Goal: Contribute content: Contribute content

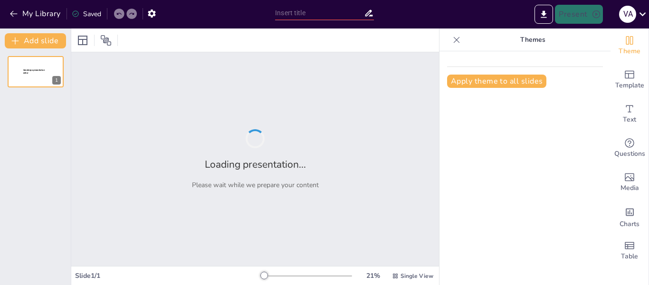
type input "Imported teoria micro farmacia.pptx"
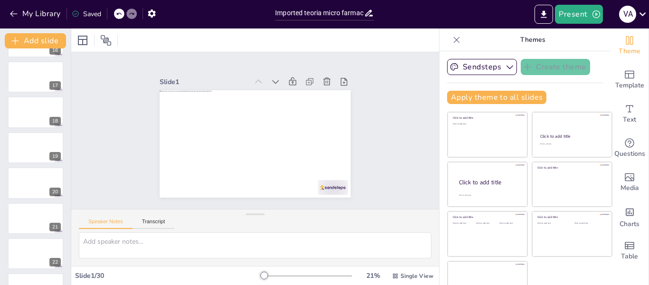
scroll to position [21, 0]
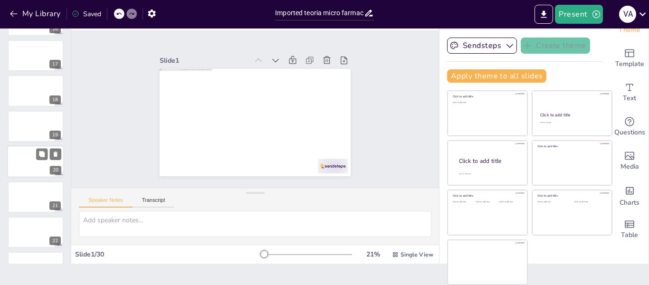
click at [24, 166] on div at bounding box center [35, 161] width 57 height 32
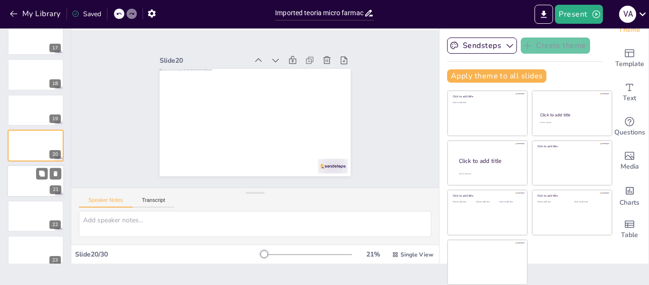
click at [25, 195] on div at bounding box center [35, 181] width 57 height 32
click at [26, 211] on div at bounding box center [35, 217] width 57 height 32
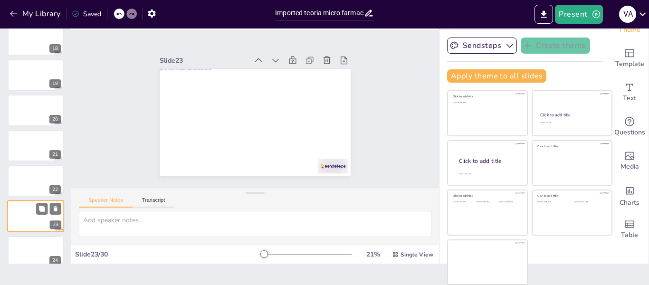
scroll to position [682, 0]
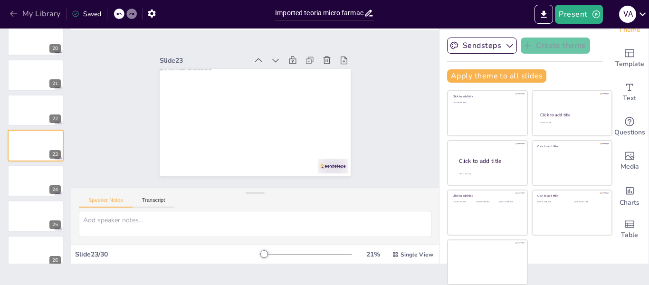
click at [10, 11] on icon "button" at bounding box center [14, 14] width 10 height 10
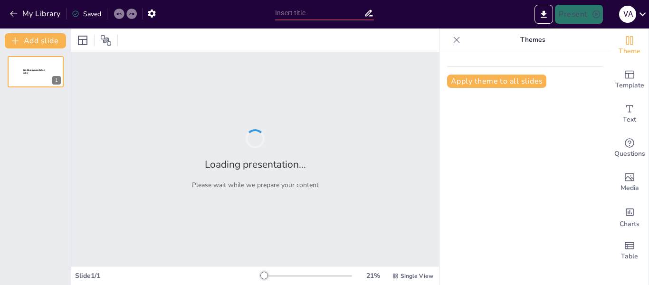
type input "Infecciones Intestinales"
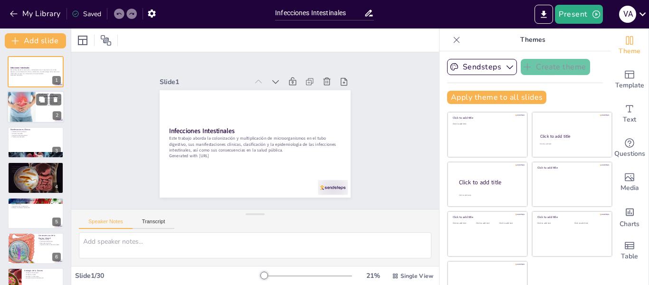
checkbox input "true"
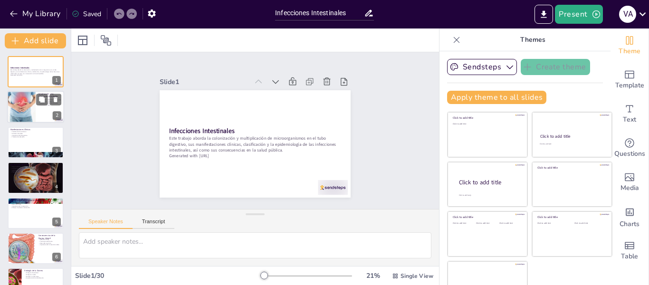
click at [42, 108] on div at bounding box center [35, 107] width 57 height 32
checkbox input "true"
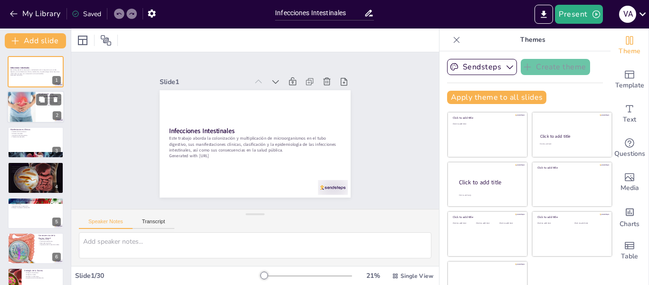
checkbox input "true"
type textarea "Las infecciones intestinales son un problema de salud pública significativo, es…"
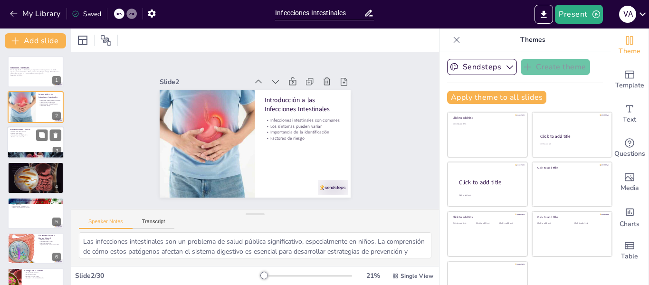
checkbox input "true"
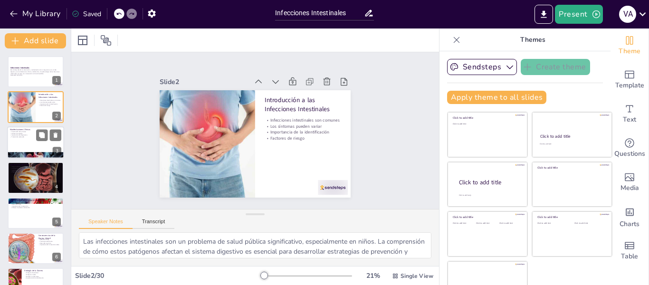
checkbox input "true"
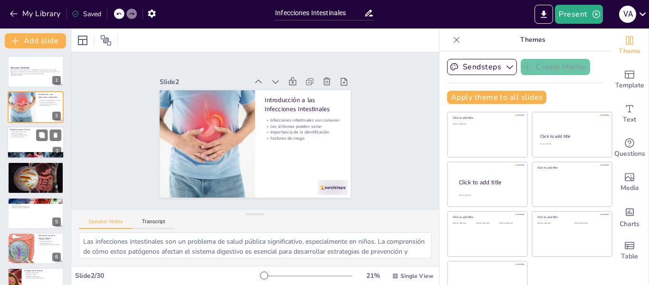
click at [36, 147] on div at bounding box center [35, 142] width 57 height 32
checkbox input "true"
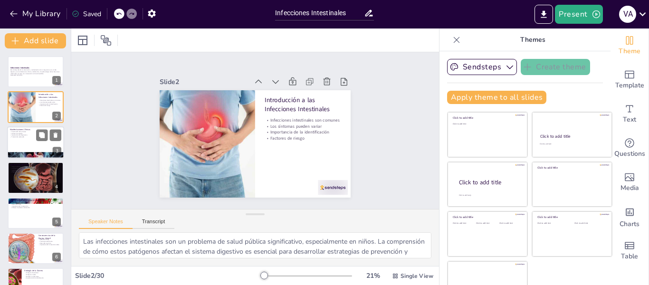
checkbox input "true"
type textarea "La clasificación de la diarrea es esencial para entender la duración y la grave…"
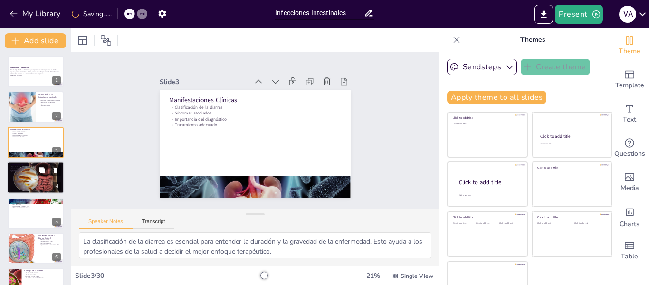
checkbox input "true"
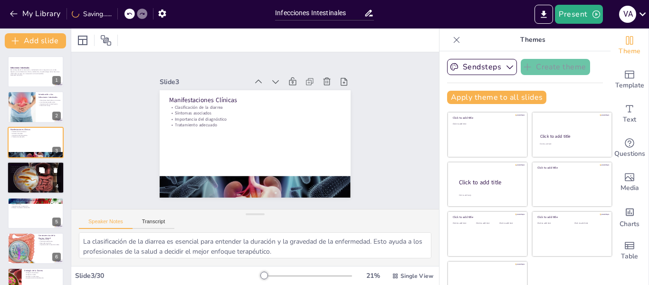
checkbox input "true"
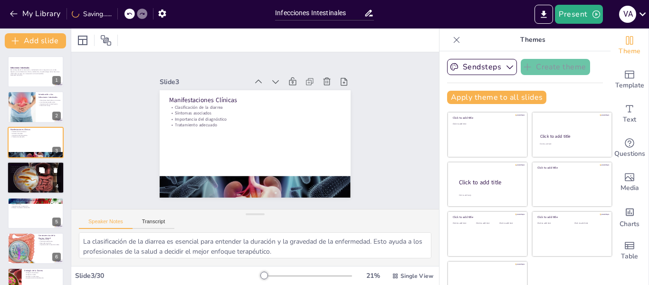
click at [38, 183] on div at bounding box center [35, 178] width 64 height 32
checkbox input "true"
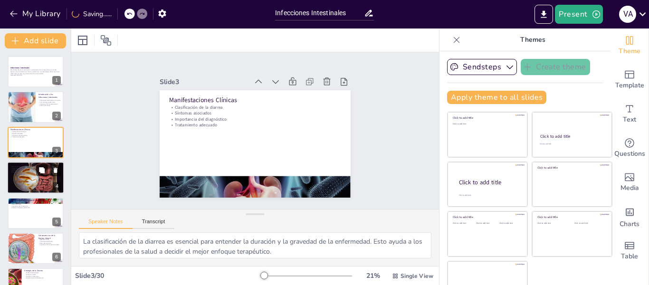
checkbox input "true"
type textarea "La diferenciación entre los tipos de diarrea es crucial para el manejo clínico.…"
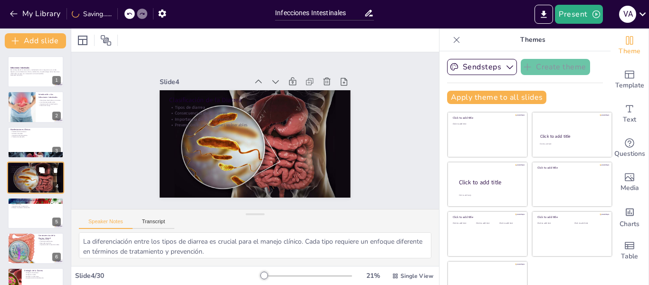
scroll to position [11, 0]
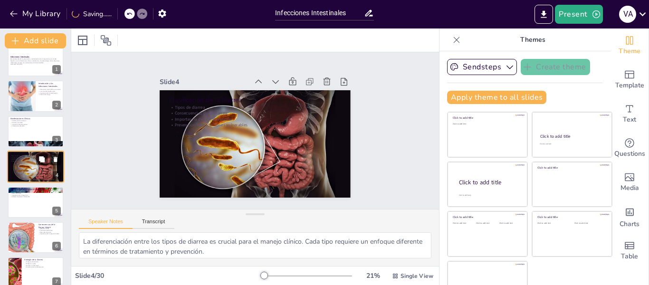
checkbox input "true"
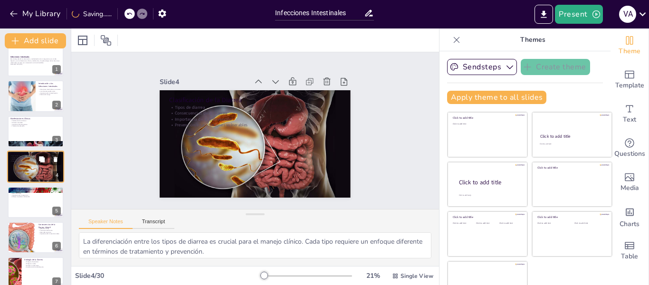
checkbox input "true"
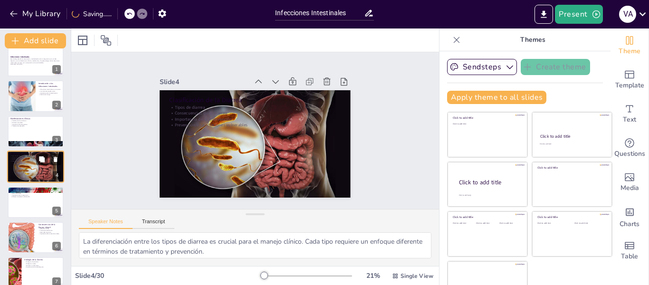
checkbox input "true"
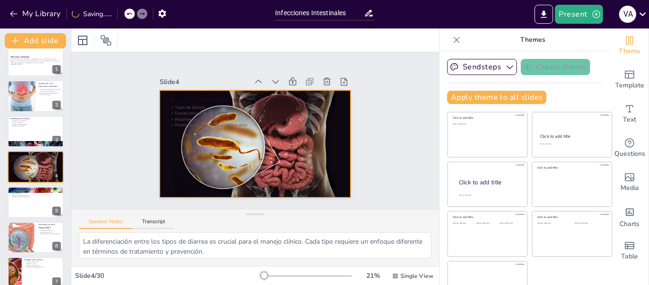
checkbox input "true"
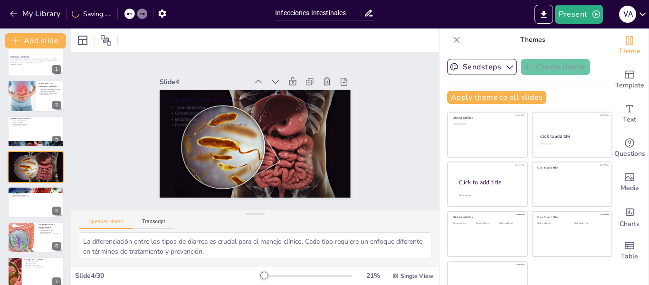
scroll to position [154, 0]
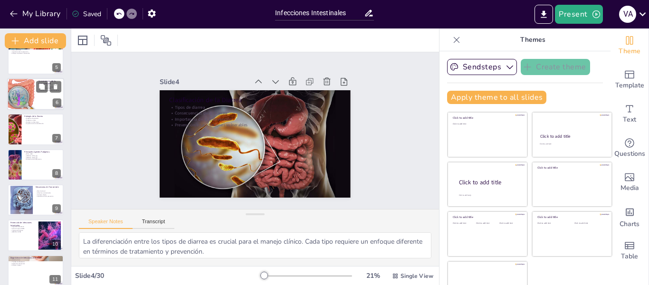
checkbox input "true"
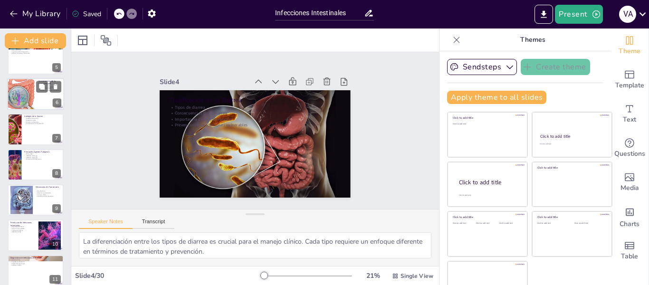
checkbox input "true"
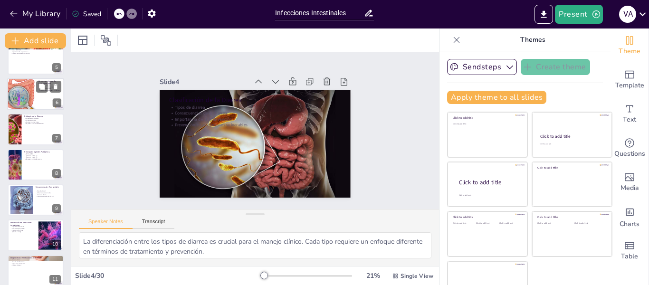
click at [18, 91] on div at bounding box center [21, 94] width 45 height 32
checkbox input "true"
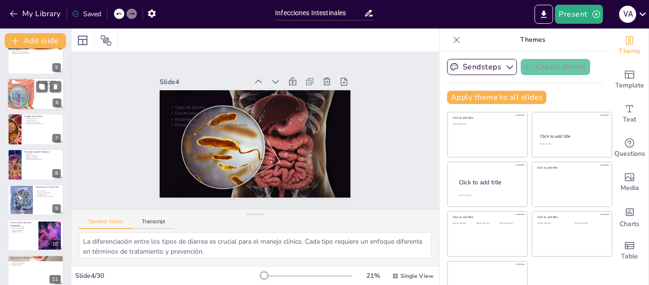
checkbox input "true"
type textarea "La desnutrición es una de las consecuencias más graves de la diarrea infantil. …"
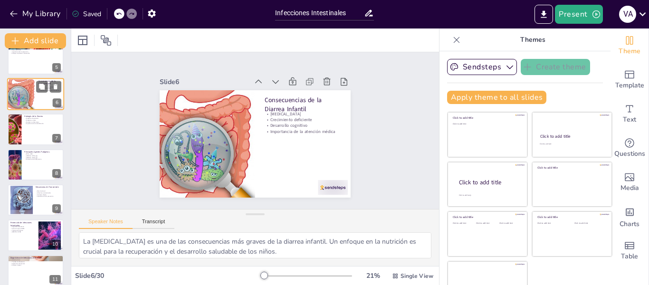
scroll to position [82, 0]
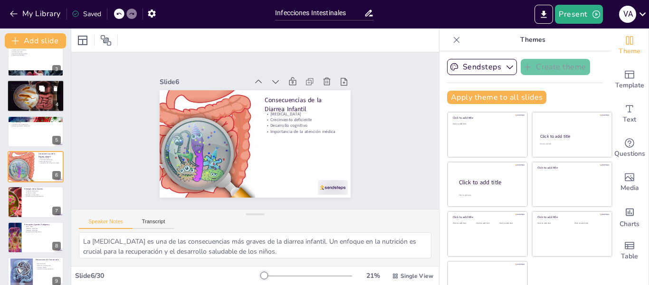
checkbox input "true"
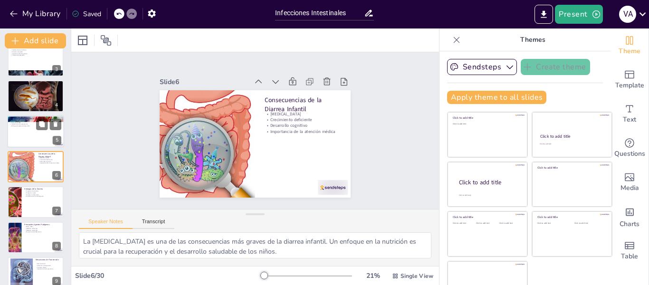
checkbox input "true"
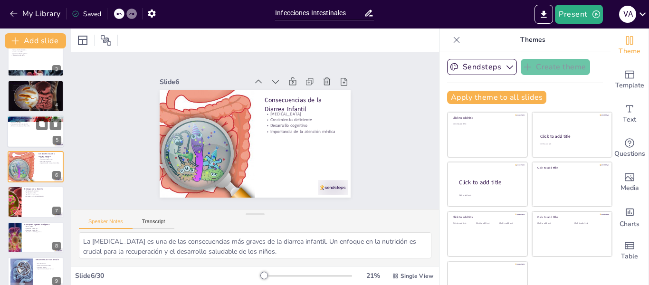
checkbox input "true"
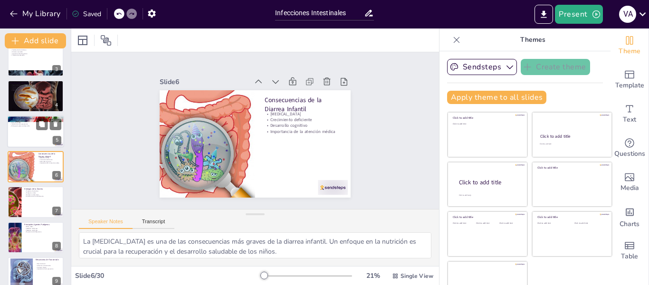
checkbox input "true"
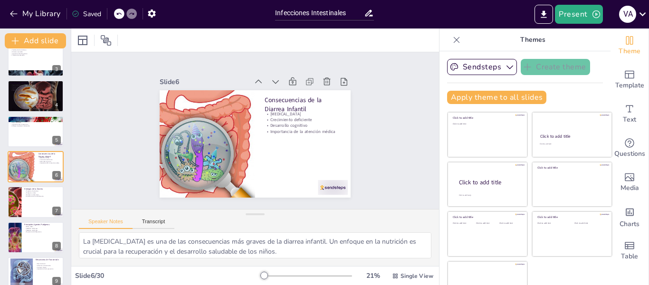
checkbox input "true"
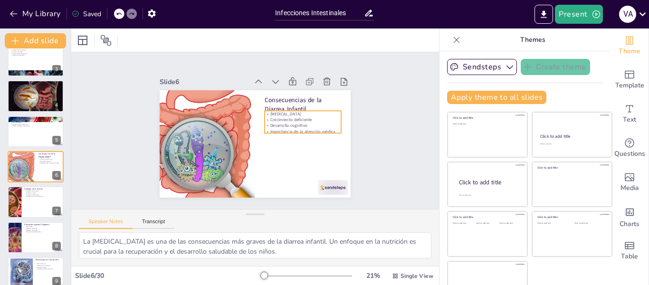
checkbox input "true"
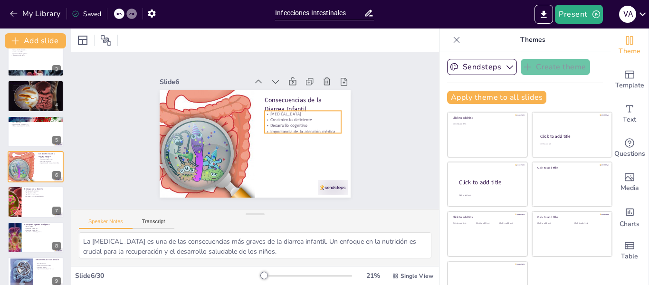
checkbox input "true"
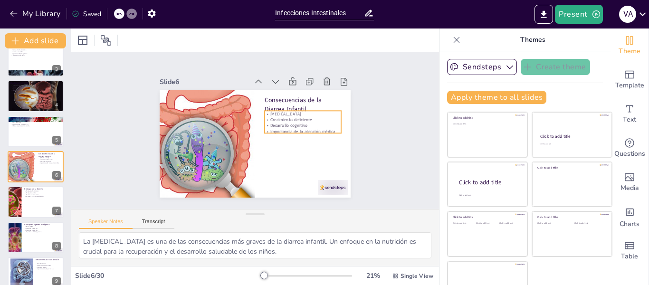
checkbox input "true"
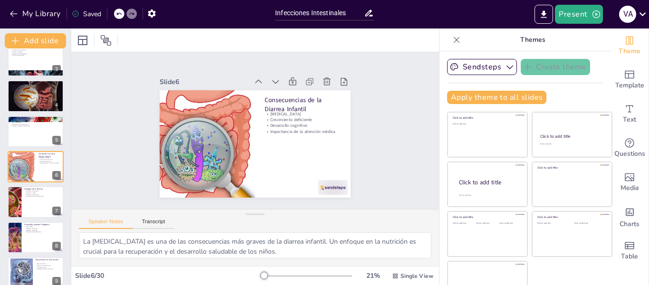
checkbox input "true"
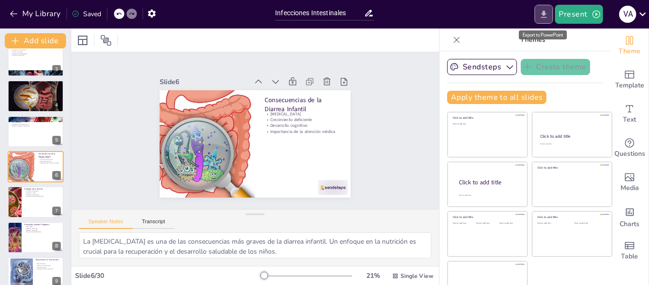
click at [553, 15] on button "Export to PowerPoint" at bounding box center [544, 14] width 19 height 19
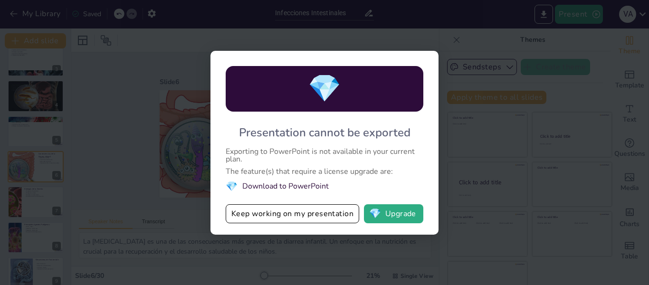
click at [305, 191] on li "💎 Download to PowerPoint" at bounding box center [325, 186] width 198 height 13
click at [272, 170] on div "The feature(s) that require a license upgrade are:" at bounding box center [325, 172] width 198 height 8
click at [135, 146] on div "💎 Presentation cannot be exported Exporting to PowerPoint is not available in y…" at bounding box center [324, 142] width 649 height 285
click at [319, 220] on button "Keep working on my presentation" at bounding box center [293, 213] width 134 height 19
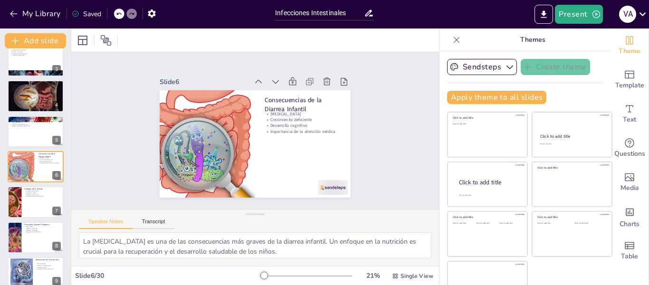
checkbox input "true"
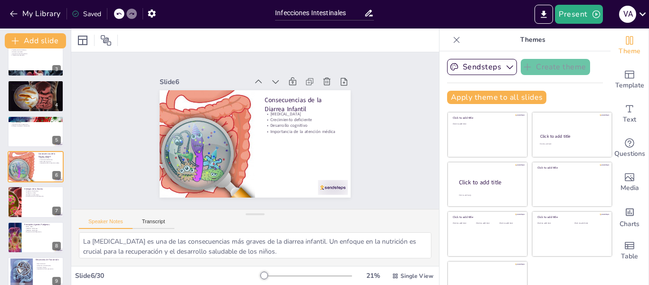
checkbox input "true"
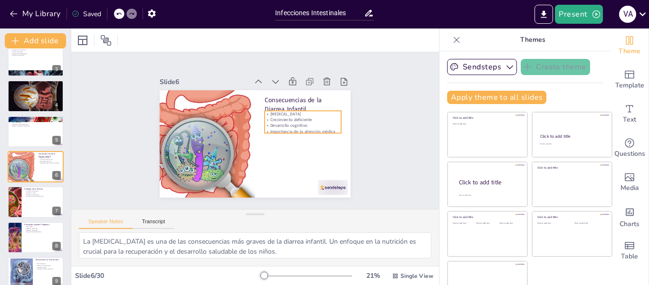
click at [313, 131] on p "Importancia de la atención médica" at bounding box center [303, 132] width 77 height 6
checkbox input "true"
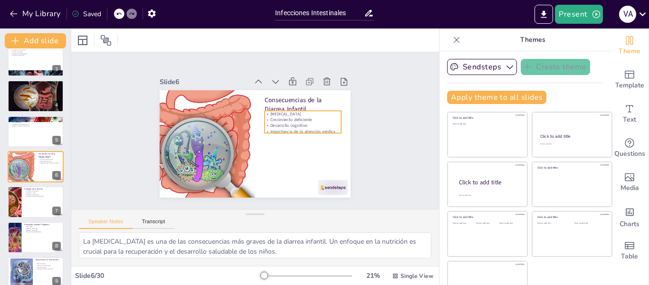
checkbox input "true"
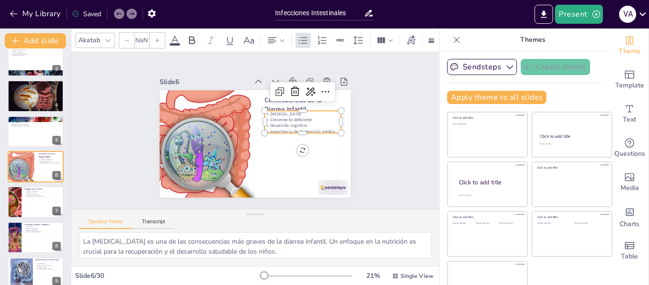
type input "32"
checkbox input "true"
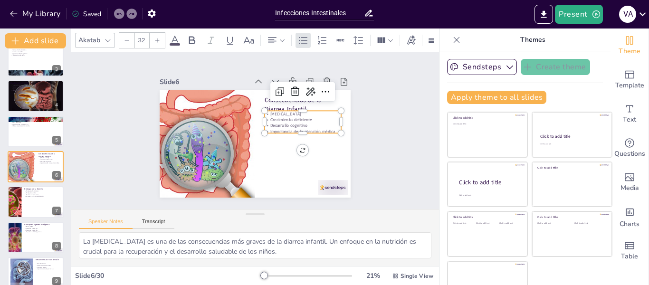
checkbox input "true"
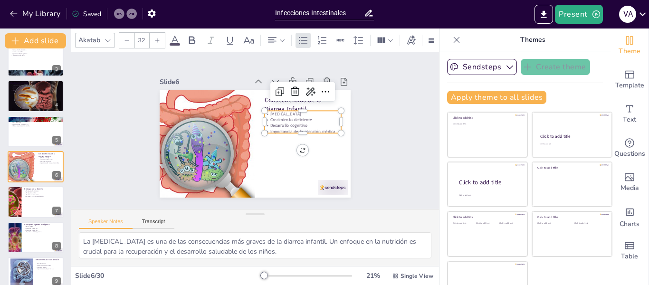
checkbox input "true"
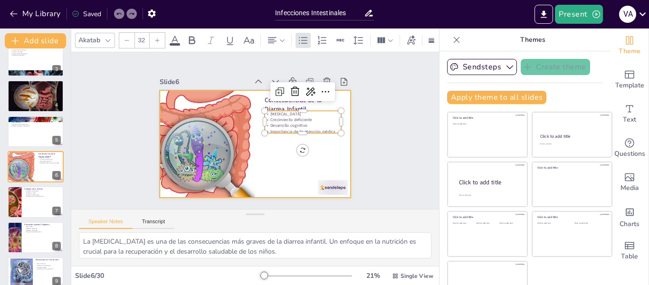
checkbox input "true"
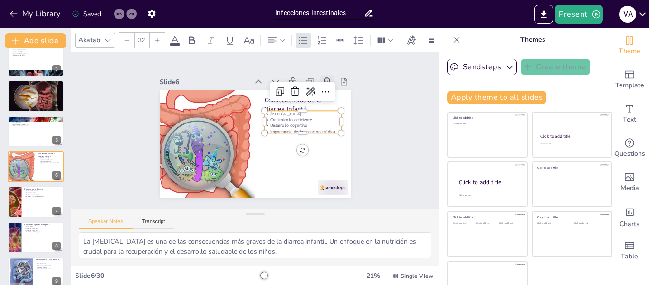
checkbox input "true"
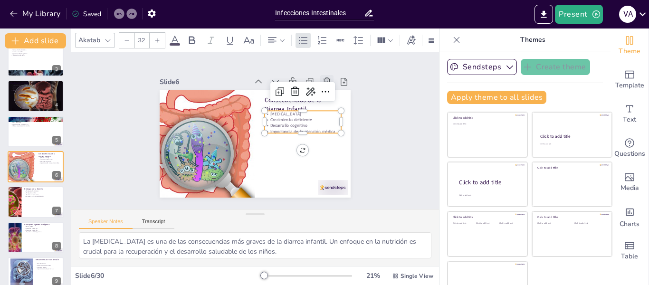
checkbox input "true"
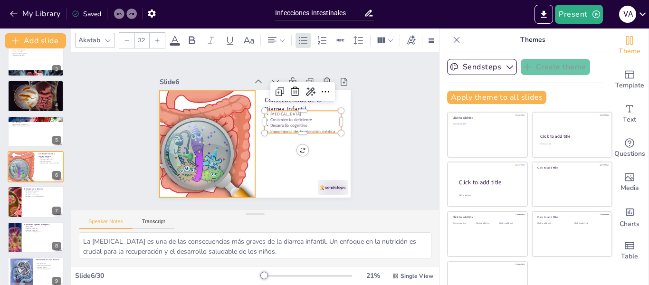
checkbox input "true"
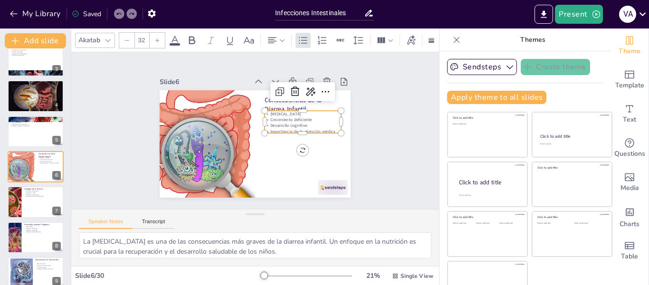
checkbox input "true"
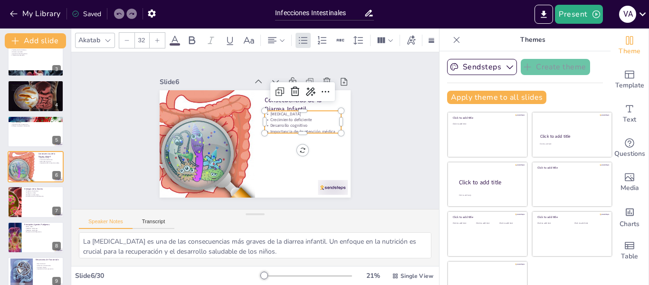
checkbox input "true"
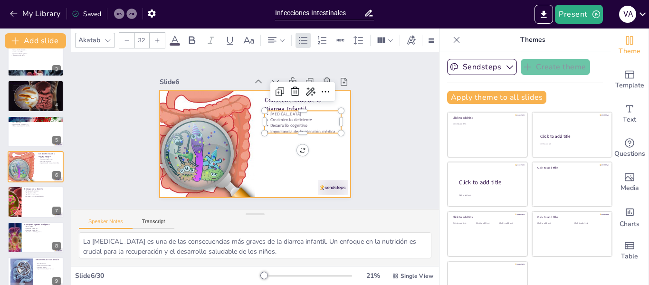
checkbox input "true"
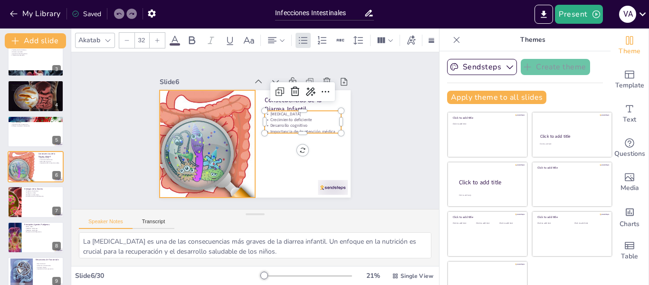
checkbox input "true"
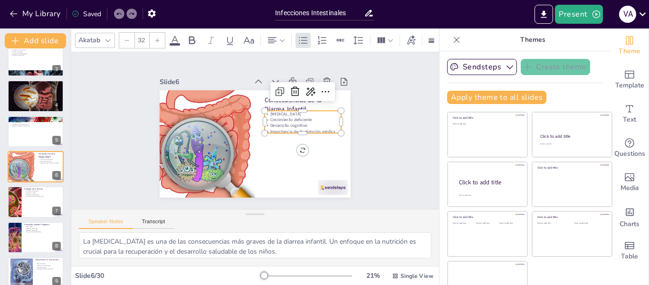
checkbox input "true"
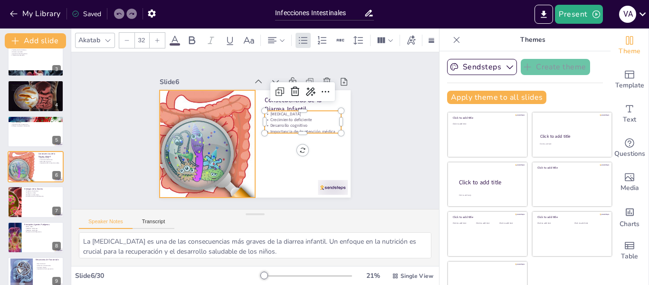
checkbox input "true"
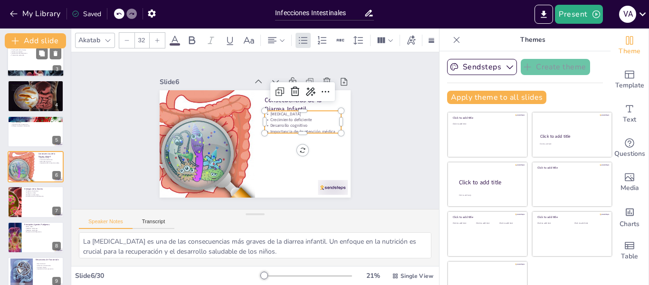
click at [45, 61] on div at bounding box center [35, 61] width 57 height 32
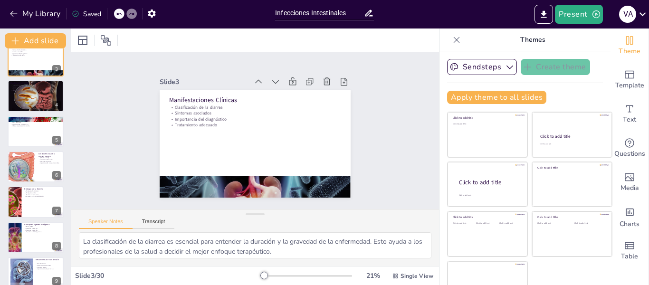
scroll to position [0, 0]
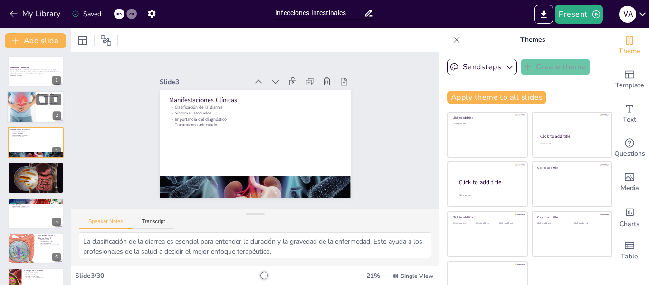
click at [16, 113] on div at bounding box center [21, 107] width 57 height 32
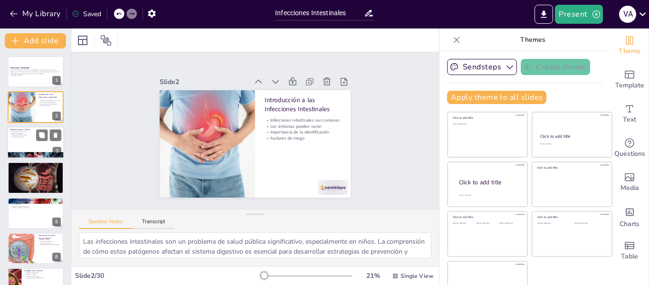
click at [18, 142] on div at bounding box center [35, 142] width 57 height 32
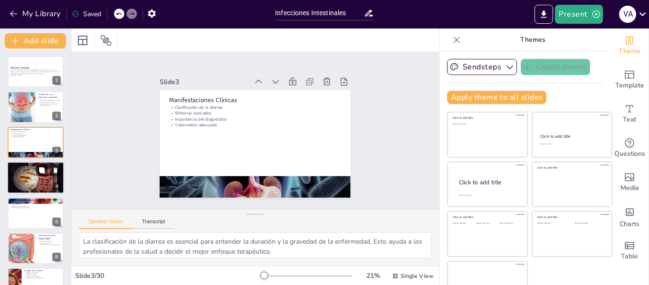
click at [27, 174] on div at bounding box center [35, 178] width 64 height 32
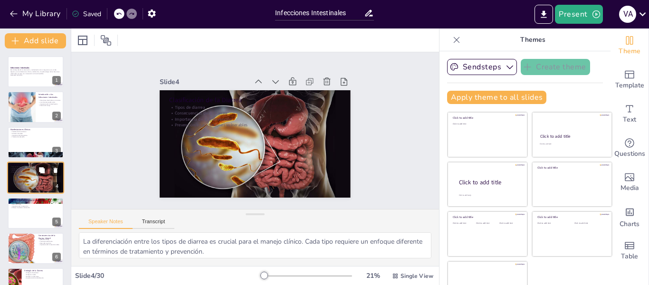
scroll to position [11, 0]
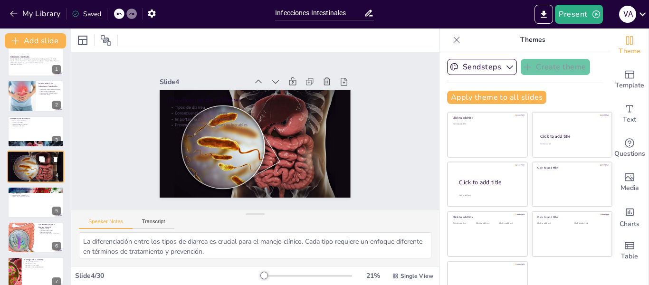
click at [27, 174] on div at bounding box center [35, 167] width 64 height 32
click at [26, 189] on p "Epidemiología de Infecciones Intestinales" at bounding box center [35, 189] width 51 height 3
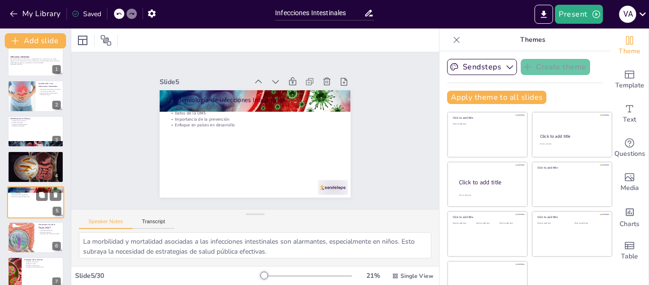
scroll to position [46, 0]
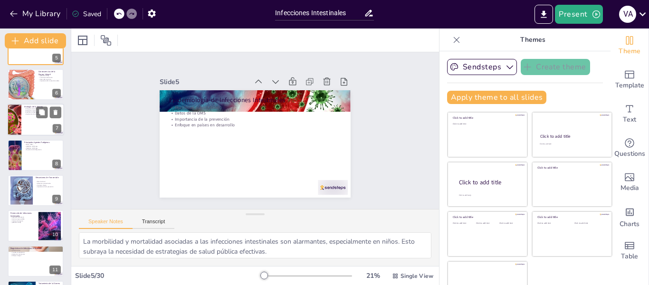
click at [26, 110] on p "Patógenos virales" at bounding box center [42, 111] width 37 height 2
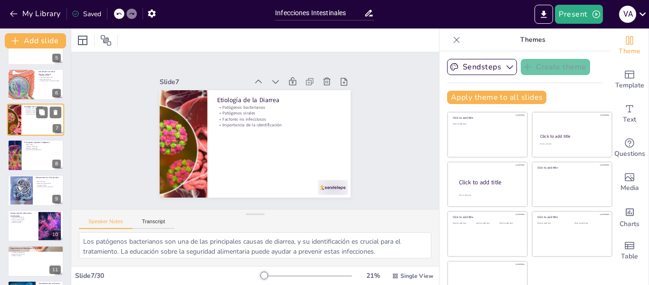
scroll to position [117, 0]
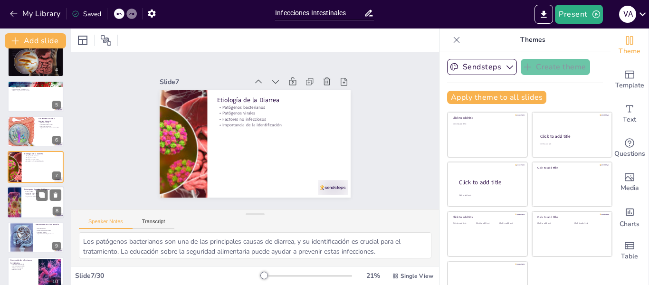
click at [24, 203] on div at bounding box center [35, 202] width 57 height 32
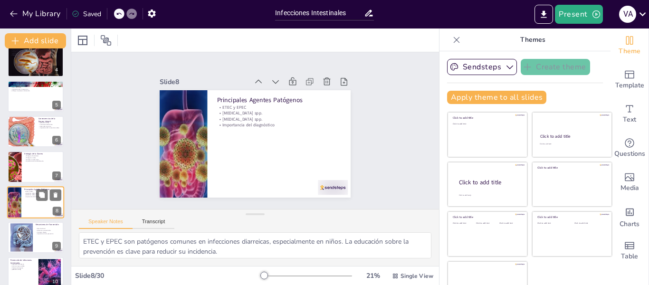
scroll to position [152, 0]
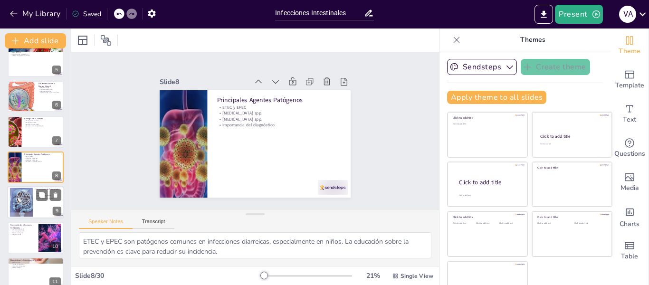
click at [24, 212] on div at bounding box center [21, 202] width 51 height 29
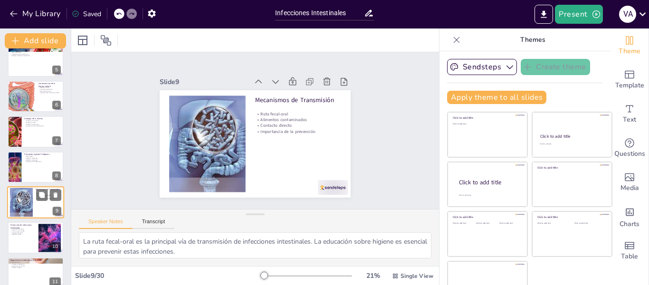
scroll to position [188, 0]
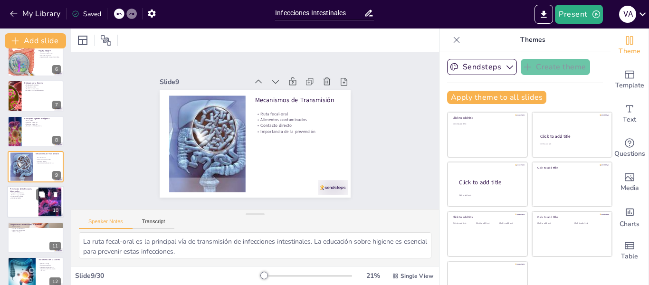
click at [24, 207] on div at bounding box center [35, 202] width 57 height 32
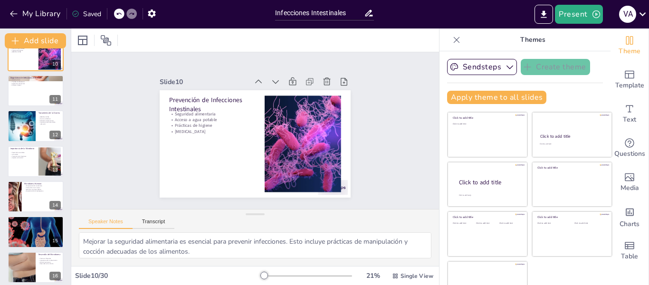
scroll to position [339, 0]
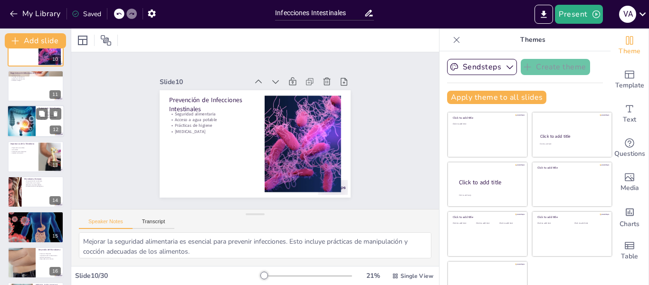
click at [27, 116] on div at bounding box center [21, 121] width 50 height 32
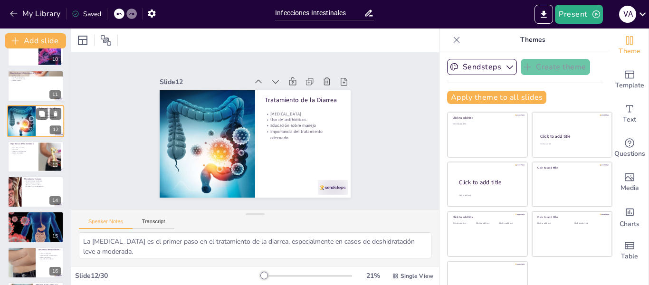
scroll to position [294, 0]
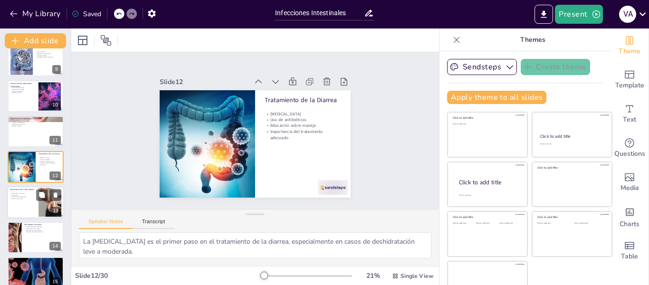
click at [45, 206] on div at bounding box center [49, 202] width 51 height 29
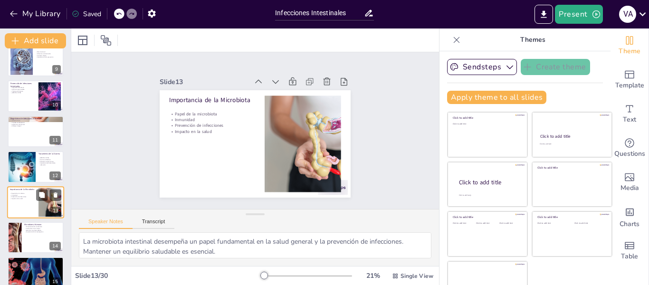
scroll to position [329, 0]
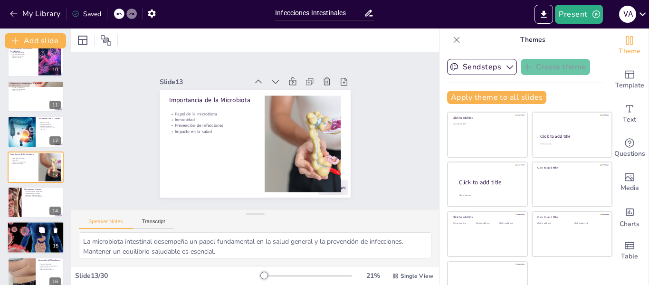
click at [30, 238] on div at bounding box center [35, 237] width 57 height 39
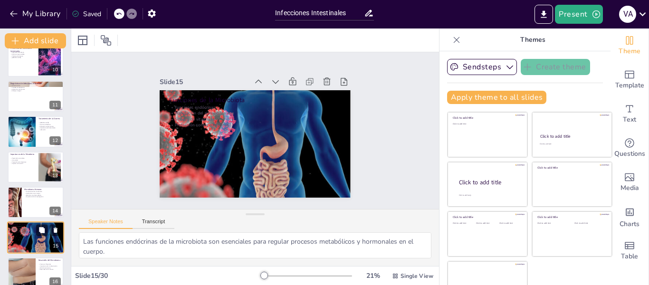
scroll to position [400, 0]
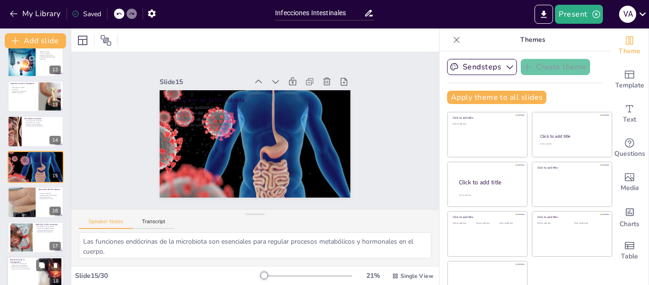
click at [24, 274] on div at bounding box center [35, 273] width 57 height 32
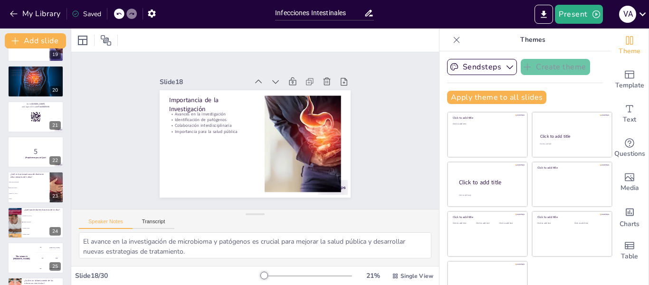
scroll to position [667, 0]
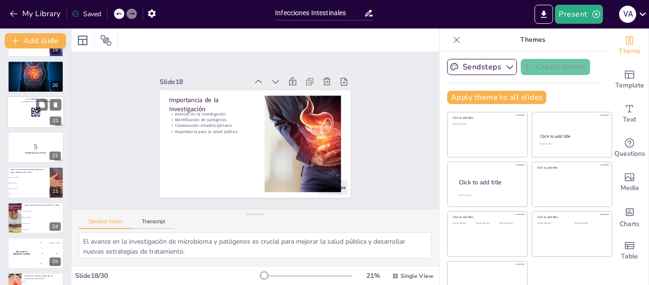
click at [22, 122] on div at bounding box center [35, 112] width 57 height 32
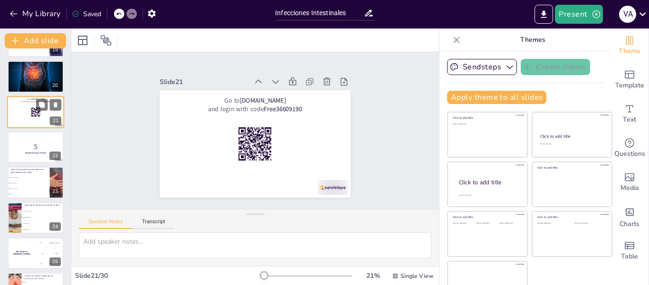
scroll to position [612, 0]
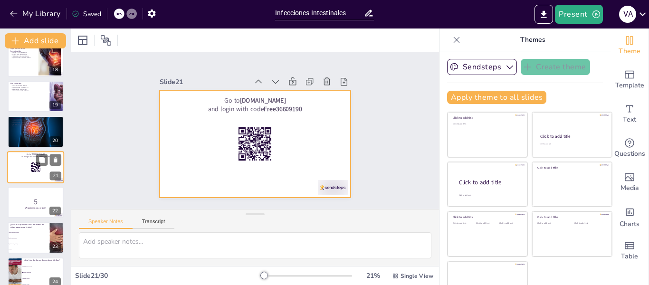
click at [19, 167] on div at bounding box center [35, 167] width 57 height 32
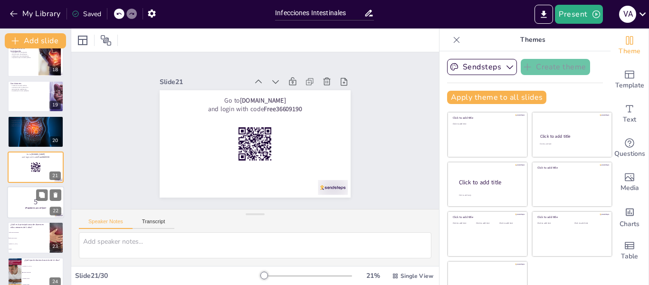
click at [21, 208] on p "¡Prepárense para el Quiz!" at bounding box center [35, 208] width 51 height 3
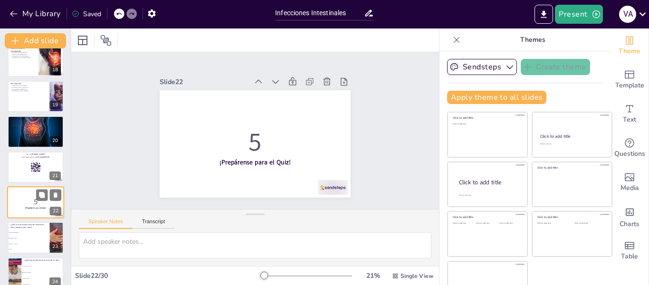
scroll to position [647, 0]
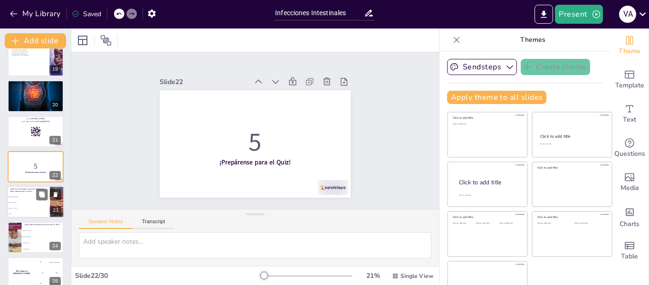
click at [23, 206] on li "Desnutrición" at bounding box center [28, 209] width 43 height 6
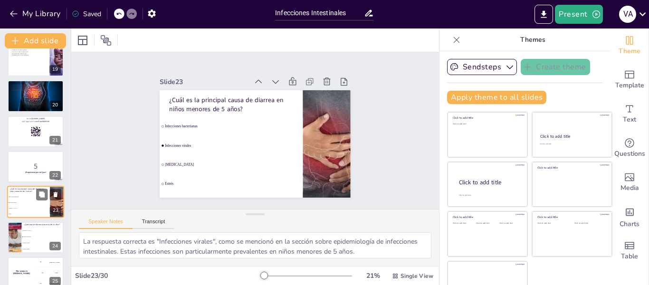
scroll to position [682, 0]
